Goal: Transaction & Acquisition: Book appointment/travel/reservation

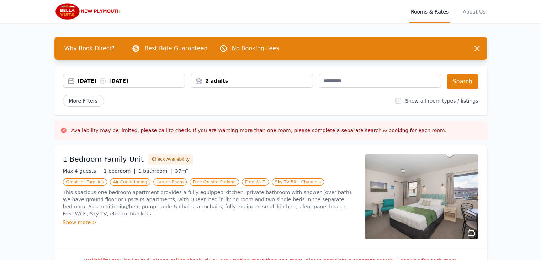
click at [172, 79] on div "[DATE] [DATE]" at bounding box center [131, 80] width 107 height 7
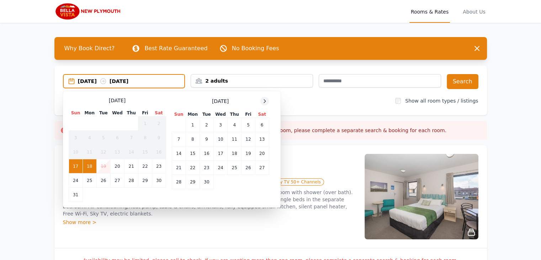
click at [263, 99] on icon at bounding box center [265, 101] width 6 height 6
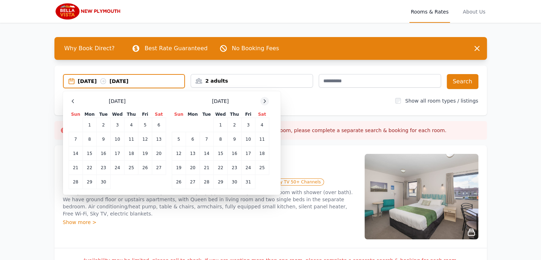
click at [263, 99] on icon at bounding box center [265, 101] width 6 height 6
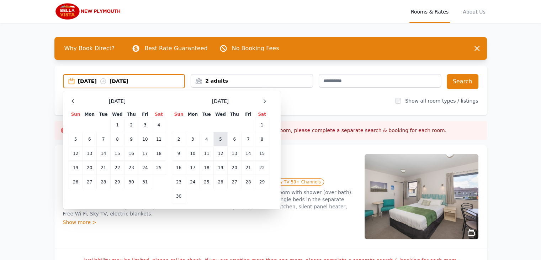
click at [221, 139] on td "5" at bounding box center [220, 139] width 14 height 14
click at [246, 139] on td "7" at bounding box center [248, 139] width 14 height 14
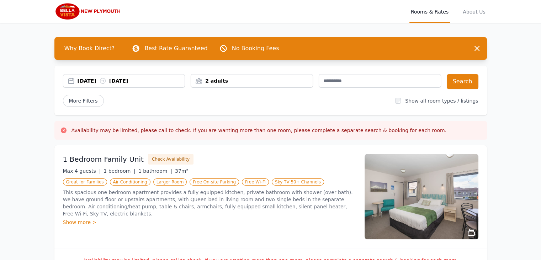
click at [299, 80] on div "2 adults" at bounding box center [252, 80] width 122 height 7
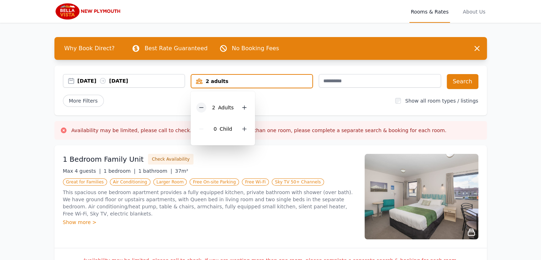
click at [202, 103] on div at bounding box center [201, 107] width 10 height 10
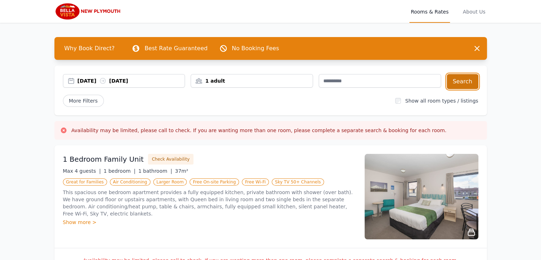
click at [458, 79] on button "Search" at bounding box center [463, 81] width 32 height 15
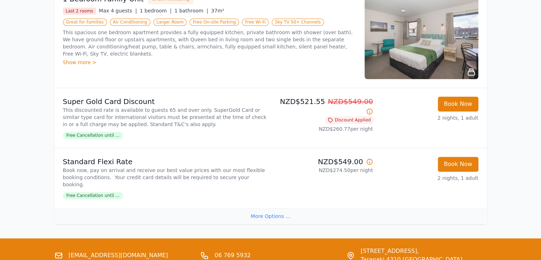
scroll to position [884, 0]
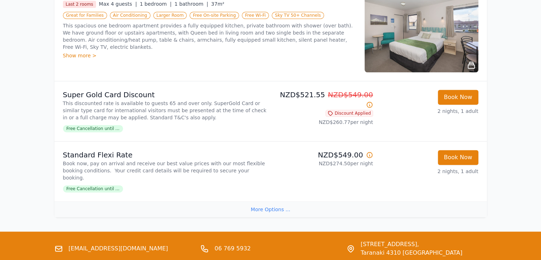
click at [116, 244] on link "[EMAIL_ADDRESS][DOMAIN_NAME]" at bounding box center [119, 248] width 100 height 9
